Goal: Task Accomplishment & Management: Manage account settings

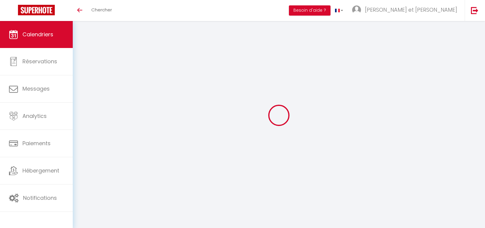
select select
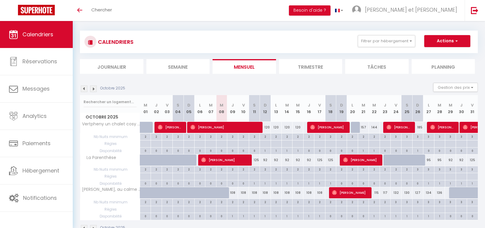
scroll to position [10, 0]
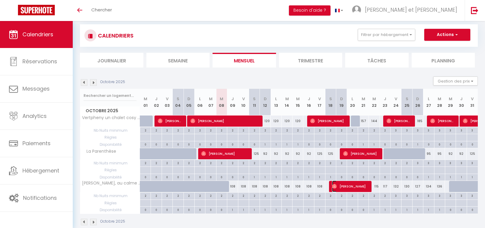
click at [352, 188] on span "[PERSON_NAME]" at bounding box center [350, 185] width 36 height 11
select select "OK"
select select "0"
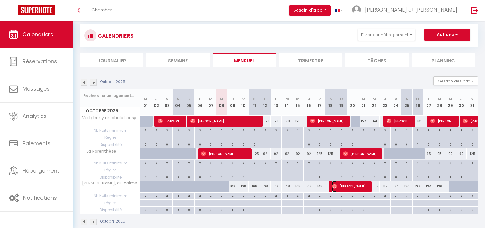
select select "1"
select select
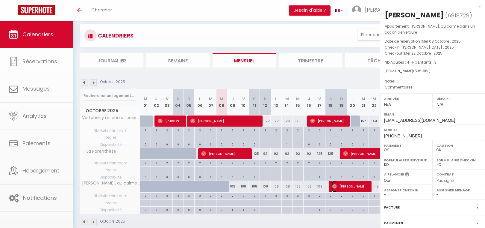
select select "45221"
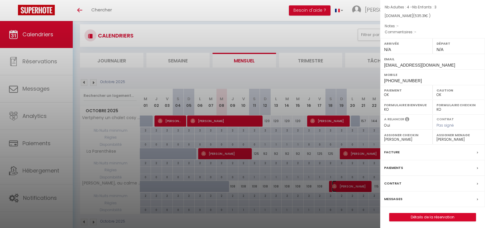
scroll to position [58, 0]
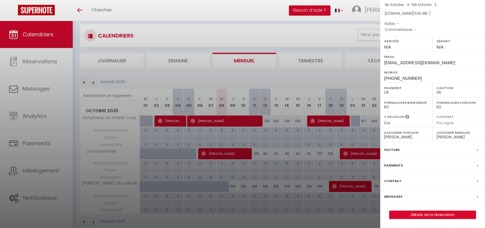
click at [340, 38] on div at bounding box center [242, 114] width 485 height 228
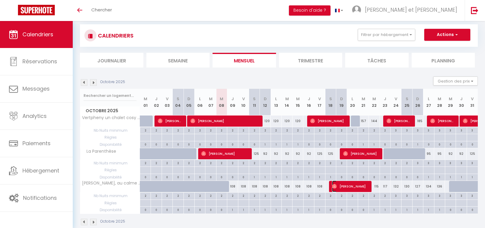
click at [353, 188] on span "[PERSON_NAME]" at bounding box center [350, 185] width 36 height 11
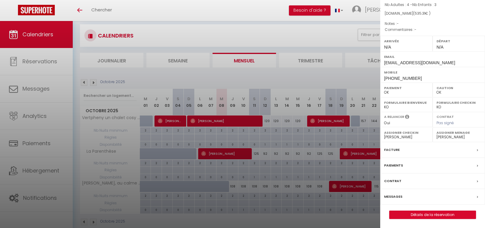
click at [235, 25] on div at bounding box center [242, 114] width 485 height 228
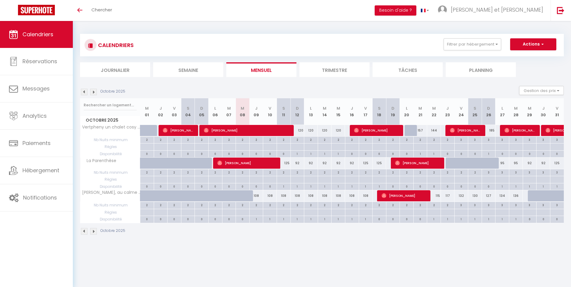
click at [93, 90] on img at bounding box center [93, 92] width 7 height 7
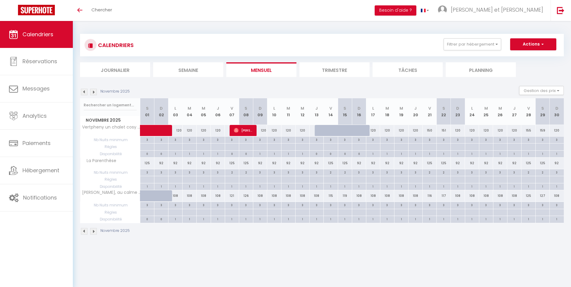
click at [96, 93] on img at bounding box center [93, 92] width 7 height 7
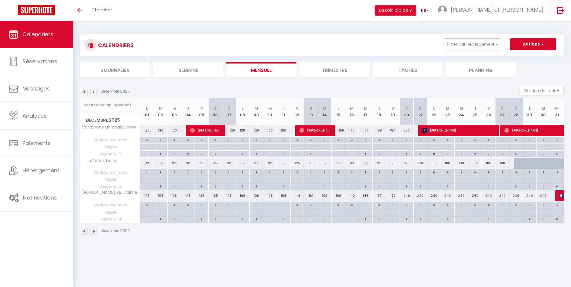
click at [93, 92] on img at bounding box center [93, 92] width 7 height 7
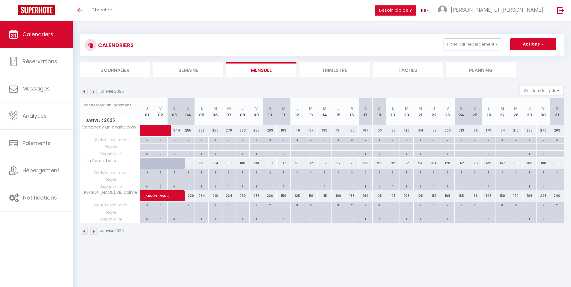
click at [92, 93] on img at bounding box center [93, 92] width 7 height 7
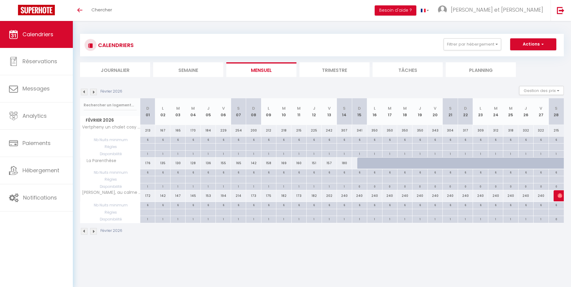
click at [93, 92] on img at bounding box center [93, 92] width 7 height 7
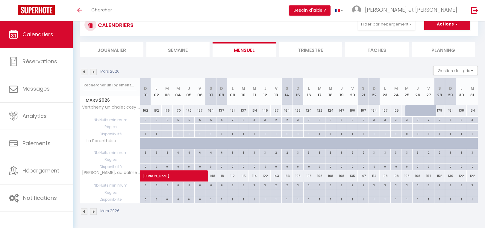
scroll to position [21, 0]
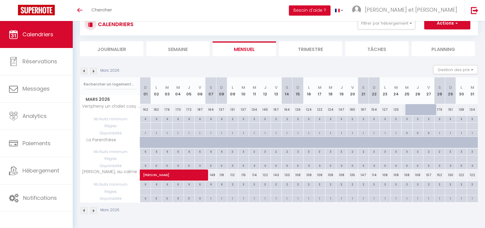
click at [84, 73] on img at bounding box center [84, 71] width 7 height 7
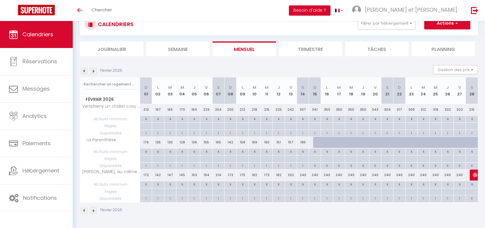
click at [84, 73] on img at bounding box center [84, 71] width 7 height 7
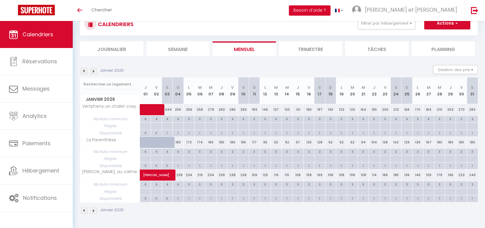
click at [84, 73] on img at bounding box center [84, 71] width 7 height 7
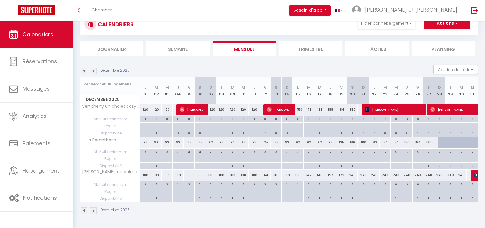
click at [84, 73] on img at bounding box center [84, 71] width 7 height 7
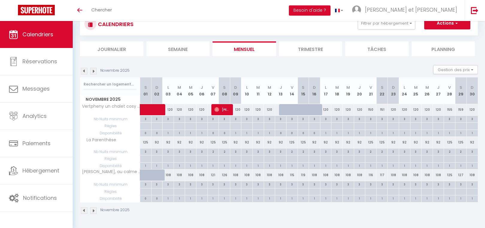
click at [84, 73] on img at bounding box center [84, 71] width 7 height 7
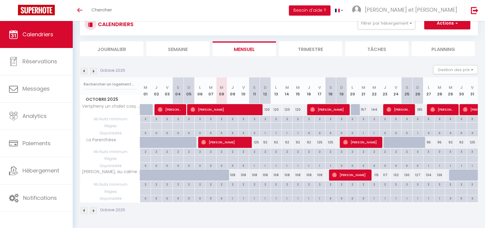
click at [463, 178] on div at bounding box center [465, 178] width 11 height 11
type input "113"
type input "Jeu 30 Octobre 2025"
type input "Ven 31 Octobre 2025"
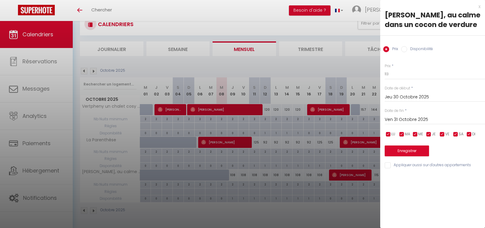
click at [415, 50] on label "Disponibilité" at bounding box center [420, 49] width 26 height 7
click at [407, 50] on input "Disponibilité" at bounding box center [404, 49] width 6 height 6
radio input "true"
radio input "false"
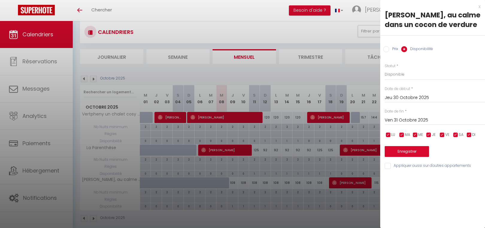
scroll to position [0, 0]
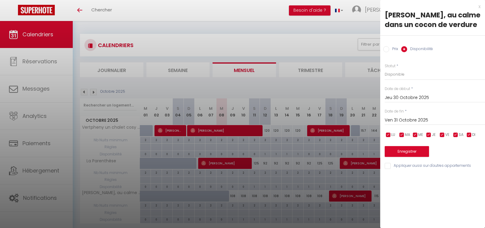
click at [478, 8] on div "x" at bounding box center [430, 6] width 100 height 7
